Goal: Task Accomplishment & Management: Use online tool/utility

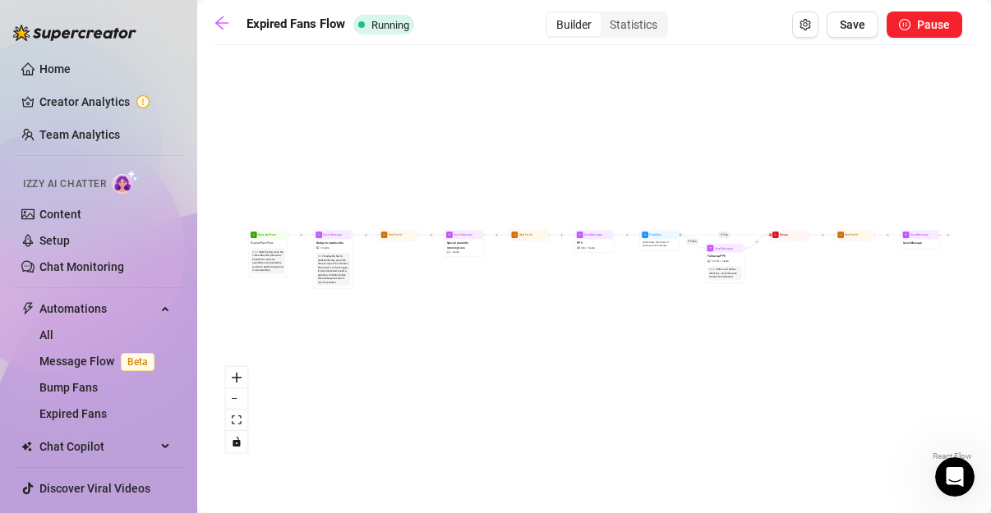
scroll to position [1952, 0]
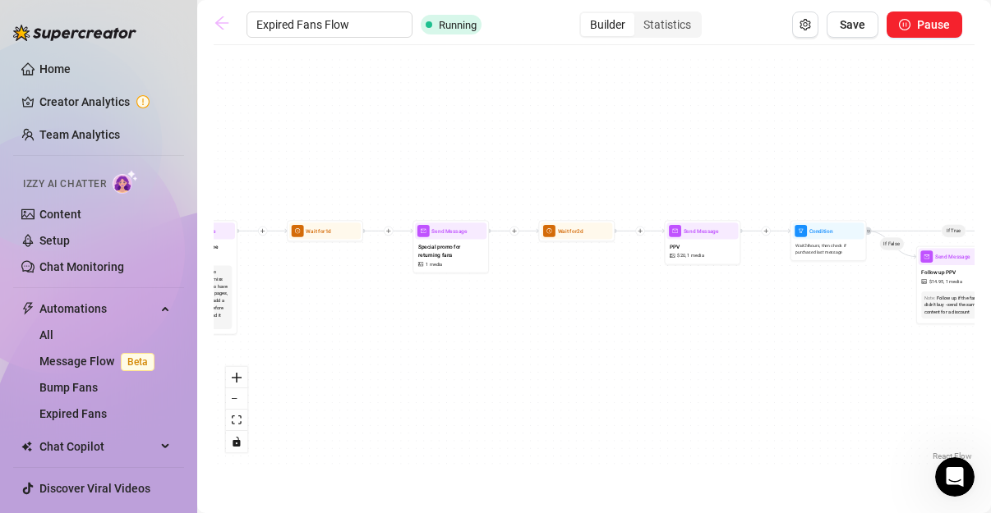
click at [218, 28] on icon "arrow-left" at bounding box center [222, 23] width 16 height 16
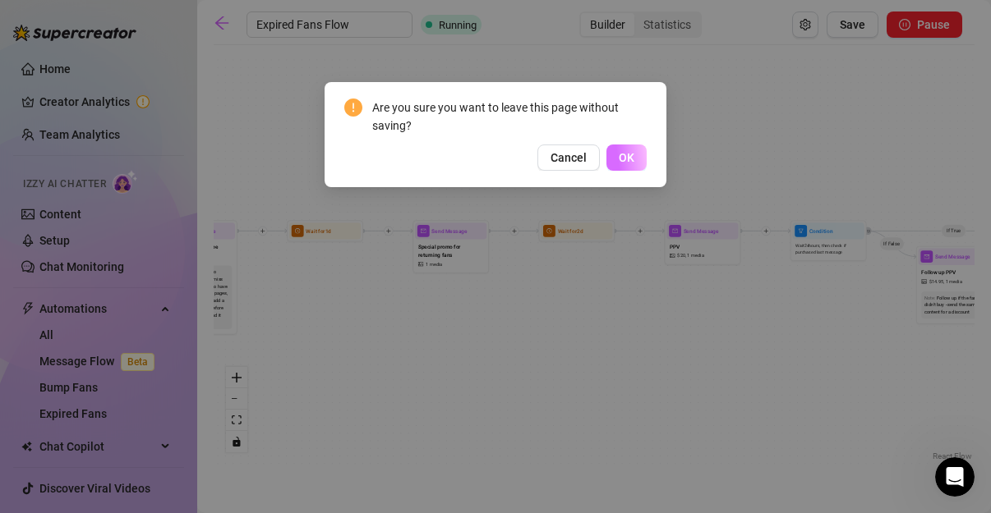
click at [635, 154] on button "OK" at bounding box center [626, 158] width 40 height 26
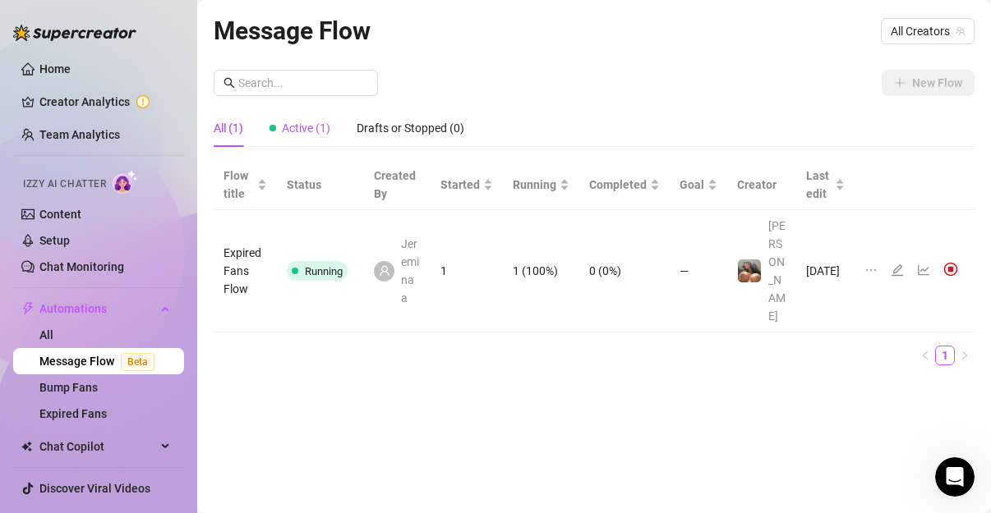
click at [306, 120] on div "Active (1)" at bounding box center [299, 128] width 61 height 18
click at [427, 129] on div "Drafts or Stopped (0)" at bounding box center [410, 128] width 108 height 18
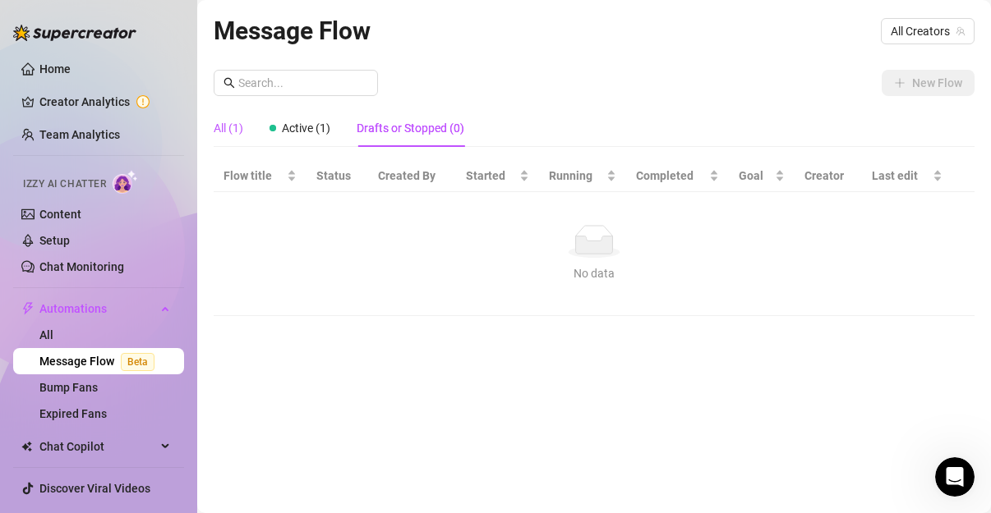
click at [223, 119] on div "All (1)" at bounding box center [229, 128] width 30 height 18
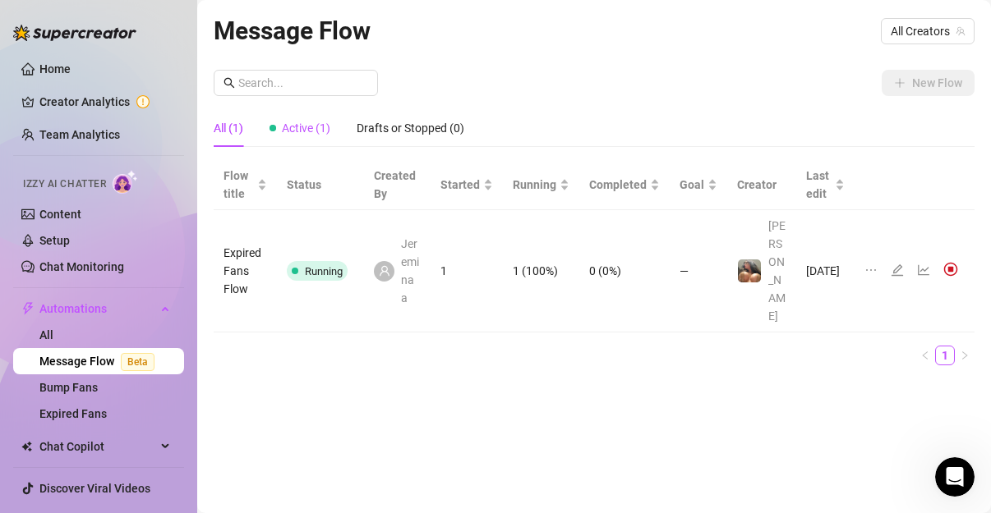
click at [308, 128] on span "Active (1)" at bounding box center [306, 128] width 48 height 13
click at [925, 264] on icon "line-chart" at bounding box center [923, 270] width 13 height 13
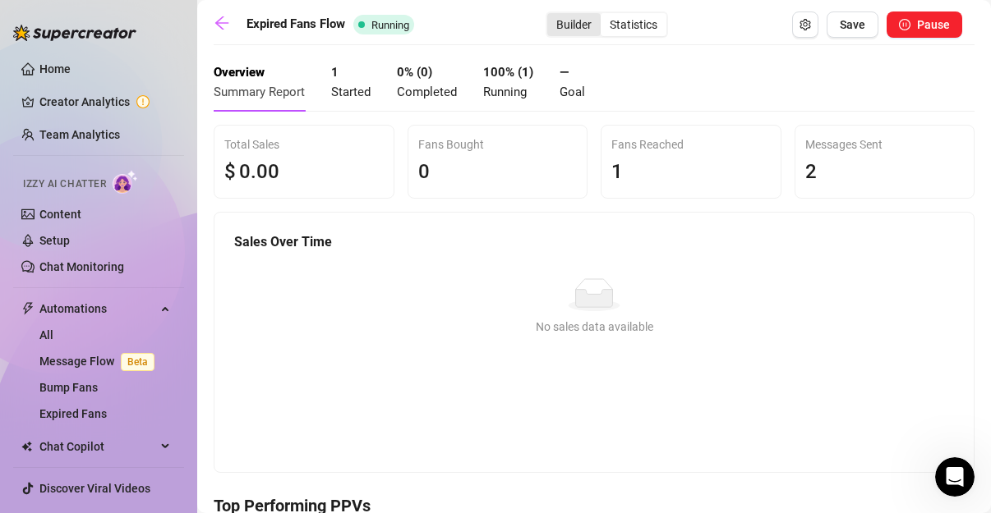
click at [586, 27] on div "Builder" at bounding box center [573, 24] width 53 height 23
click at [551, 16] on input "Builder" at bounding box center [551, 16] width 0 height 0
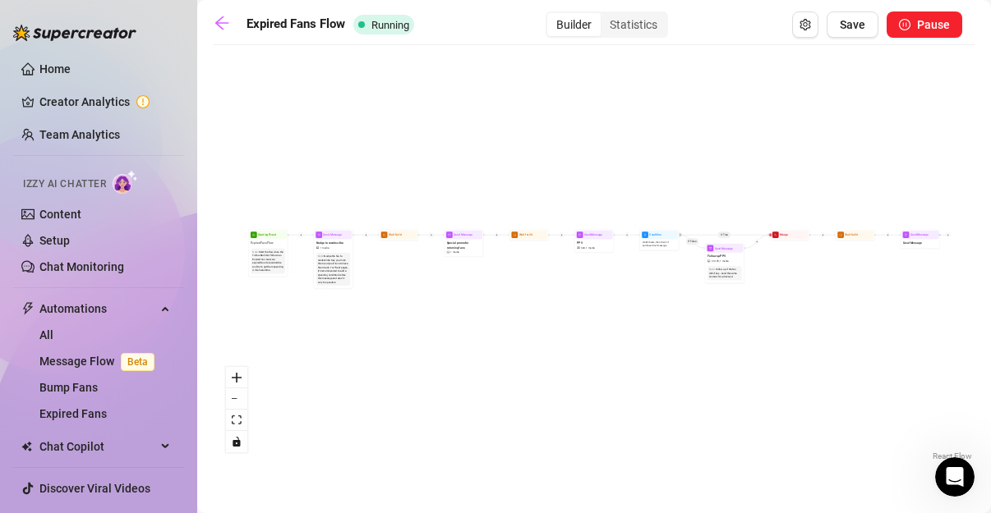
drag, startPoint x: 435, startPoint y: 264, endPoint x: 394, endPoint y: 324, distance: 72.2
click at [394, 324] on div "If True If False Send Message Send Message Wait for 2d Merge Send Message Follo…" at bounding box center [594, 259] width 761 height 412
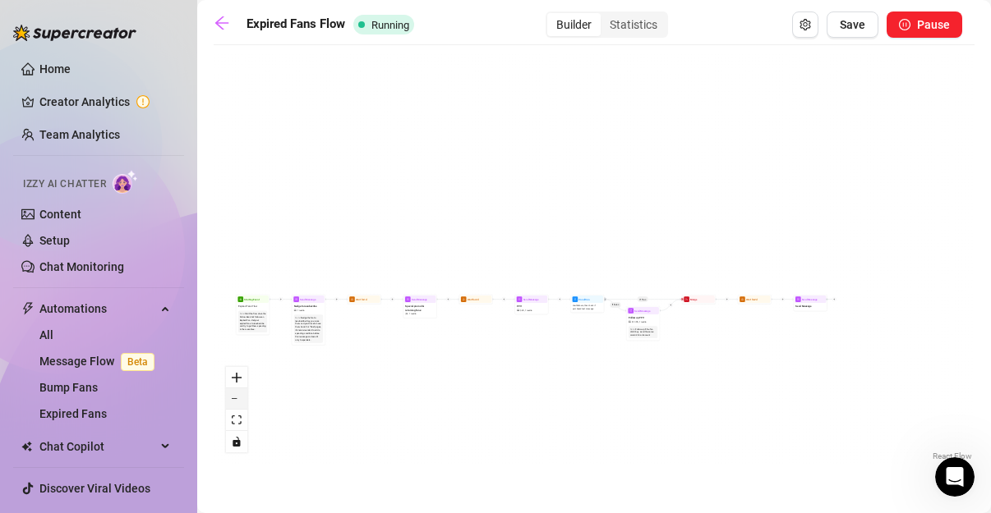
click at [243, 402] on button "zoom out" at bounding box center [236, 399] width 21 height 21
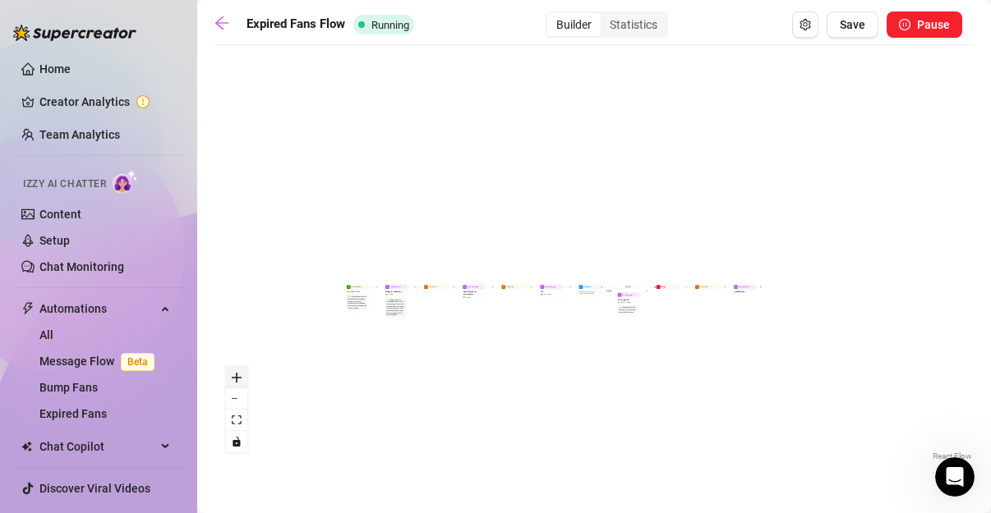
click at [226, 370] on button "zoom in" at bounding box center [236, 377] width 21 height 21
click at [228, 364] on div "If True If False Send Message Send Message Wait for 2d Merge Send Message Follo…" at bounding box center [594, 259] width 761 height 412
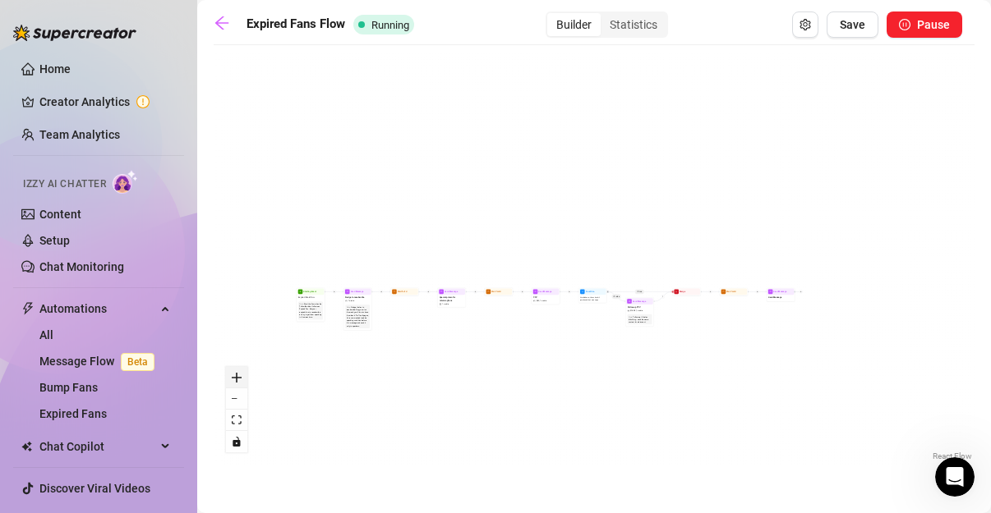
click at [244, 375] on button "zoom in" at bounding box center [236, 377] width 21 height 21
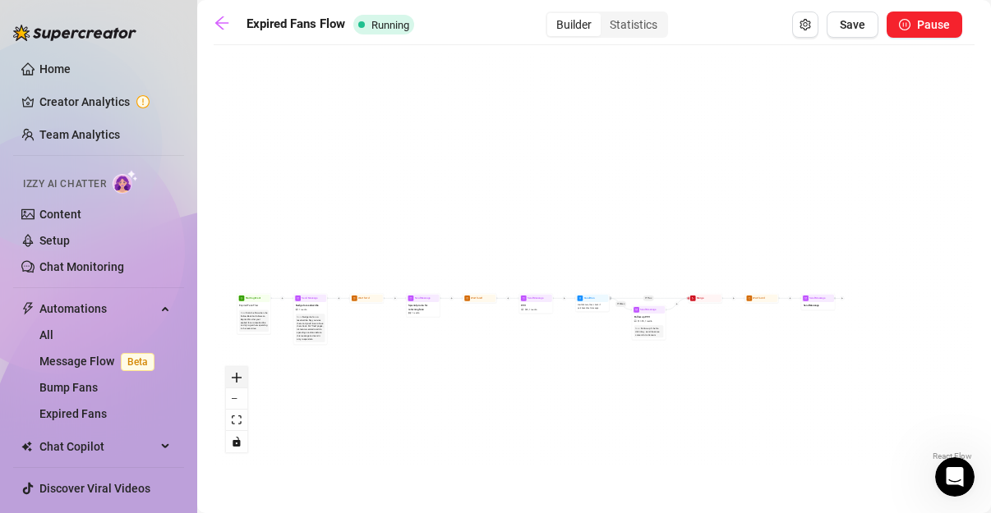
click at [244, 375] on button "zoom in" at bounding box center [236, 377] width 21 height 21
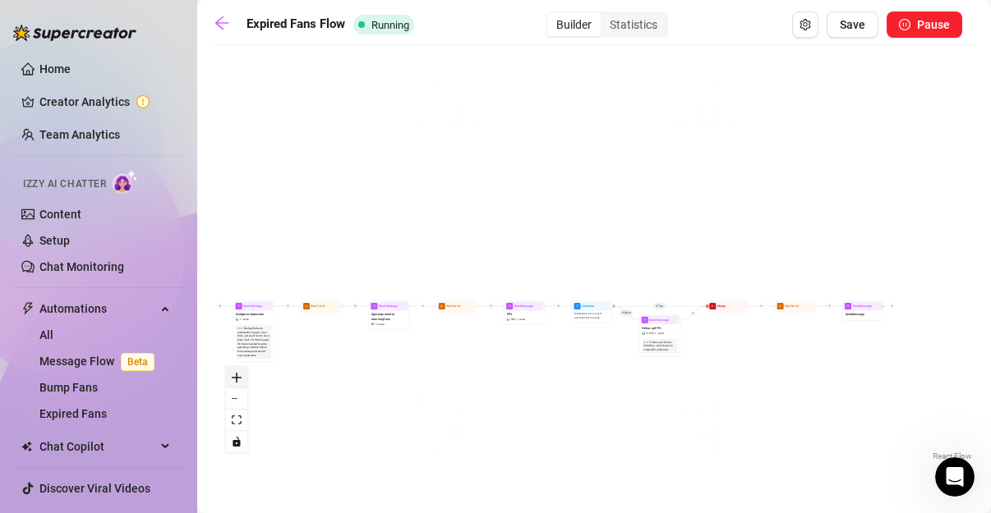
click at [244, 375] on button "zoom in" at bounding box center [236, 377] width 21 height 21
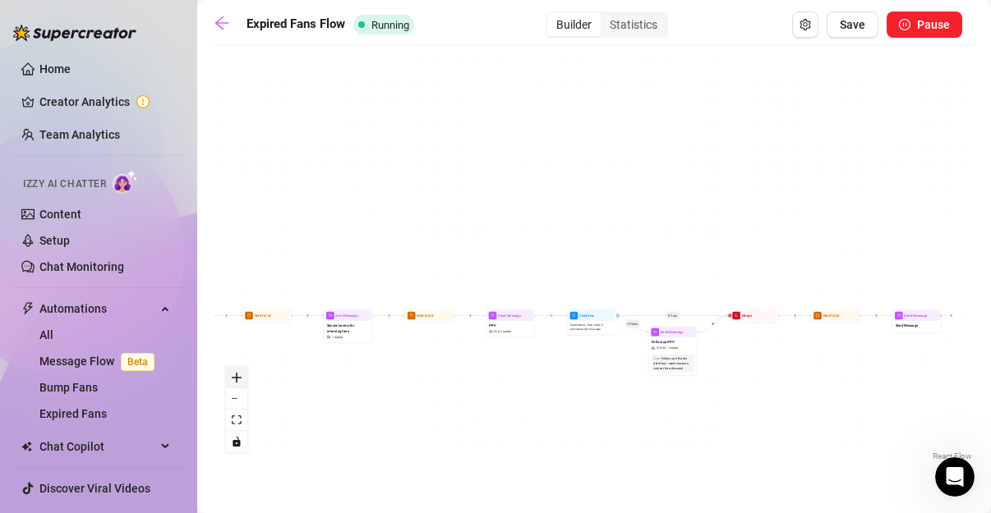
click at [244, 375] on button "zoom in" at bounding box center [236, 377] width 21 height 21
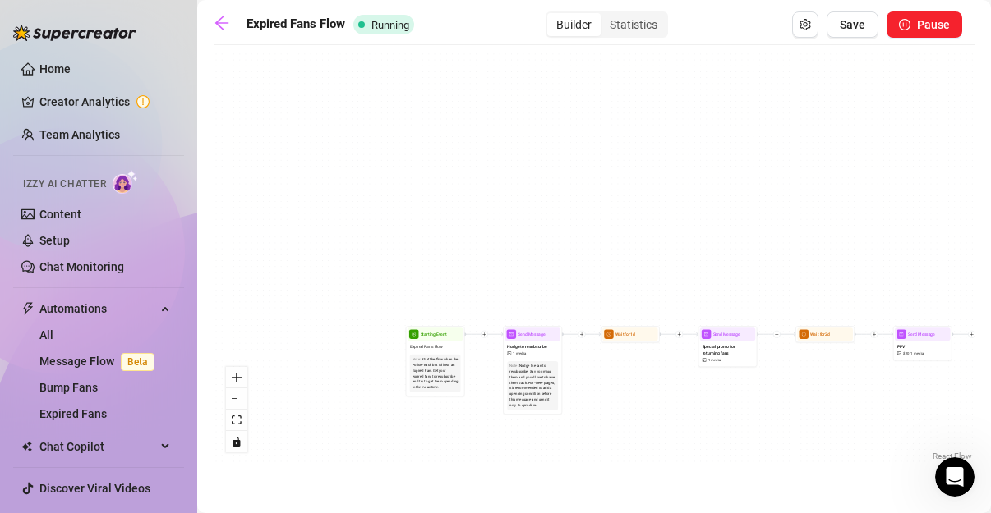
drag, startPoint x: 338, startPoint y: 378, endPoint x: 756, endPoint y: 372, distance: 417.3
click at [756, 372] on div "If True If False Send Message Send Message Wait for 2d Merge Send Message Follo…" at bounding box center [594, 259] width 761 height 412
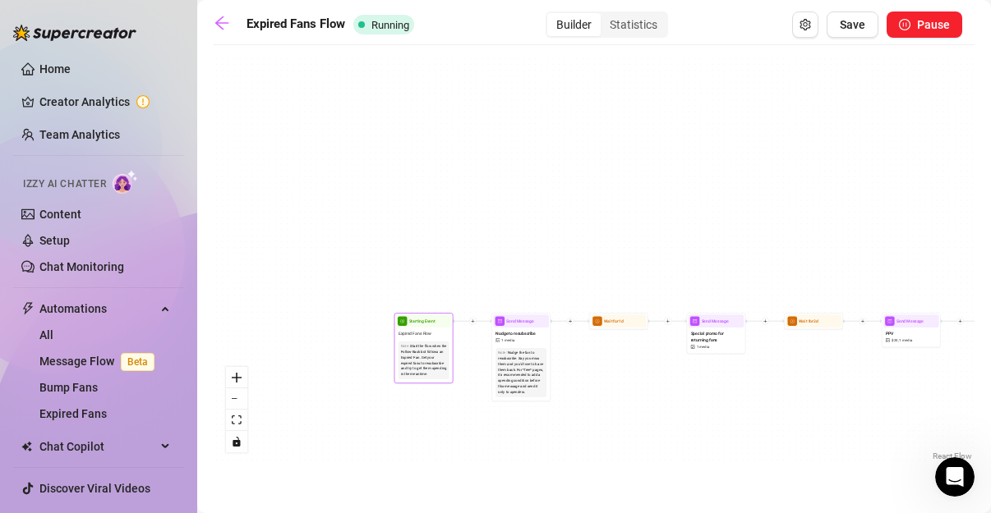
click at [415, 350] on div "Start the flow when the Follow-Back bot follows an Expired Fan. Get your expire…" at bounding box center [424, 361] width 46 height 34
click at [423, 326] on div "Starting Event" at bounding box center [424, 321] width 56 height 13
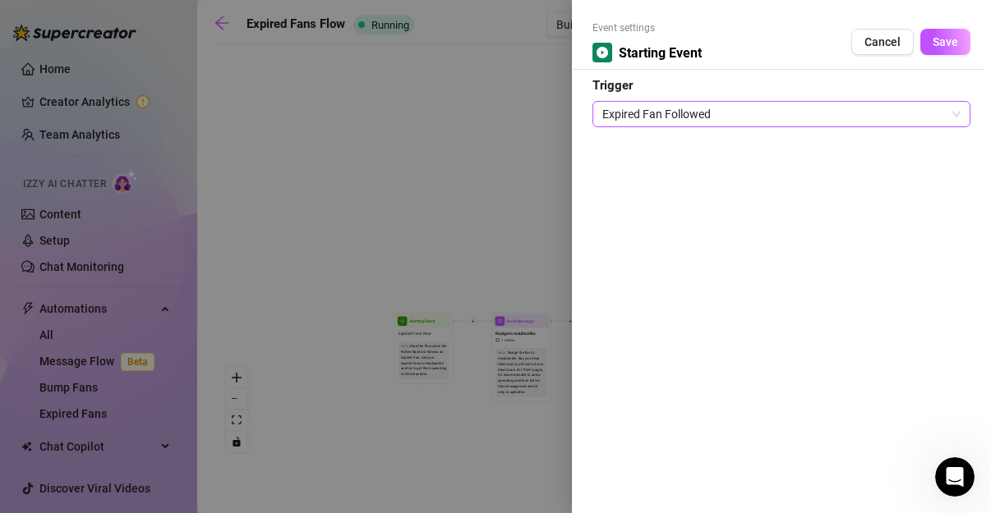
click at [812, 114] on span "Expired Fan Followed" at bounding box center [781, 114] width 358 height 25
click at [423, 160] on div at bounding box center [495, 256] width 991 height 513
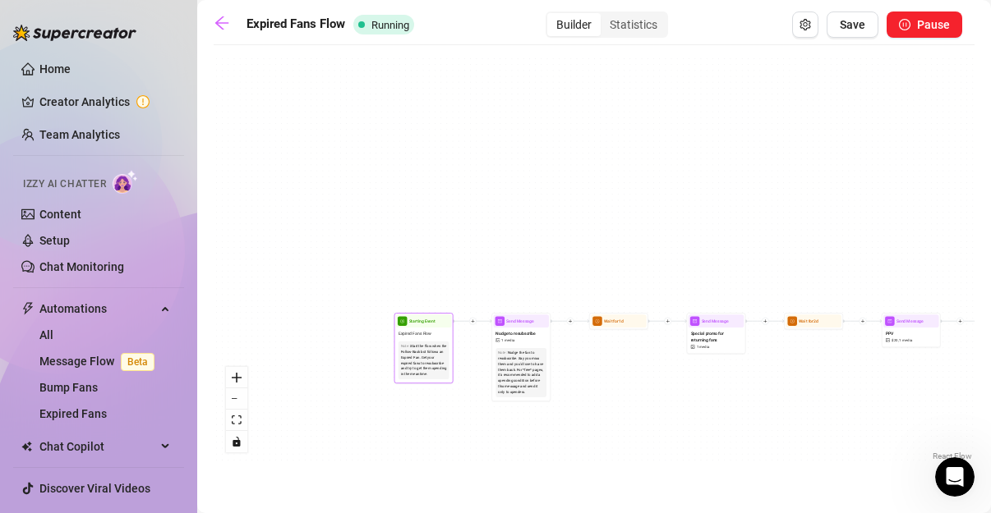
click at [423, 347] on div "Start the flow when the Follow-Back bot follows an Expired Fan. Get your expire…" at bounding box center [424, 361] width 46 height 34
click at [427, 335] on span "Expired Fans Flow" at bounding box center [415, 333] width 34 height 7
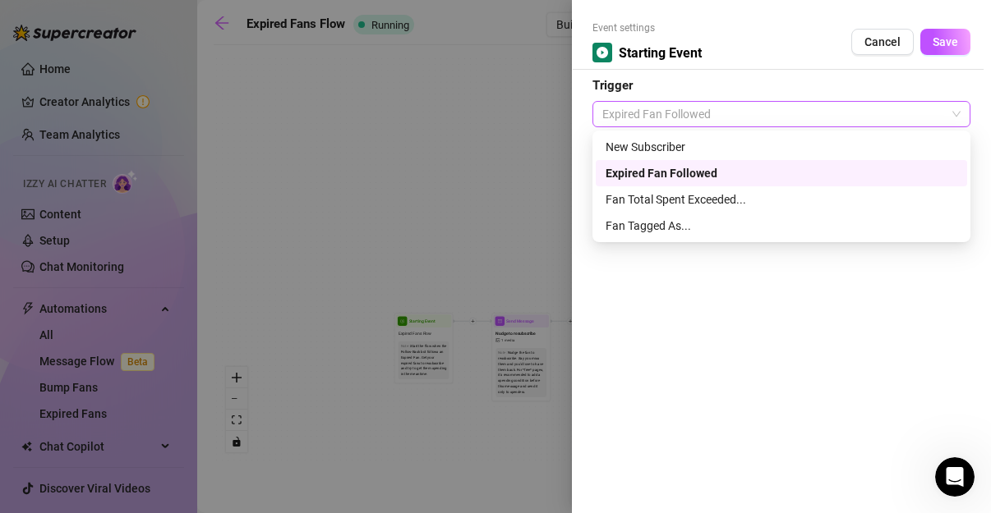
click at [735, 110] on span "Expired Fan Followed" at bounding box center [781, 114] width 358 height 25
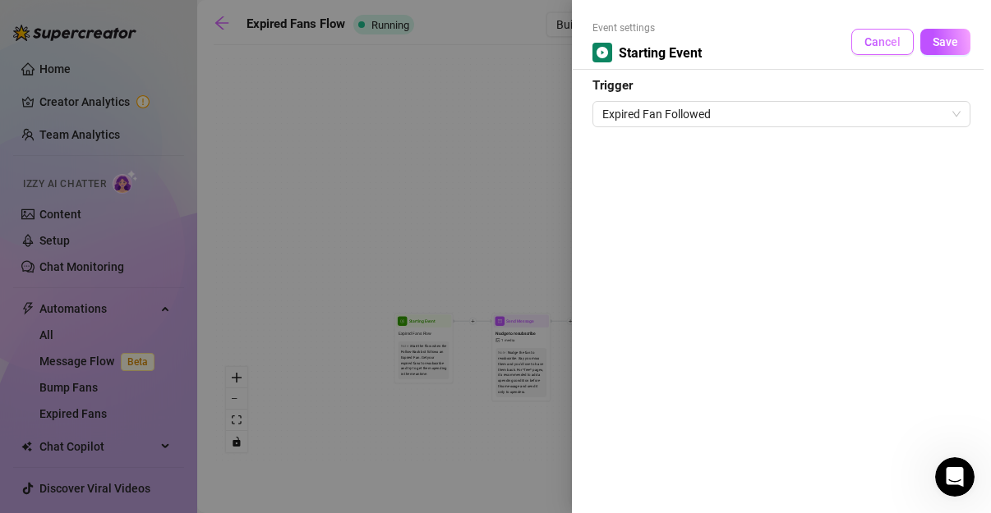
click at [874, 38] on span "Cancel" at bounding box center [882, 41] width 36 height 13
